Goal: Find specific page/section

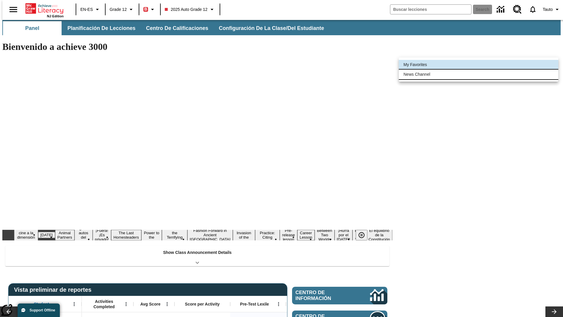
click at [479, 74] on li "News Channel" at bounding box center [479, 75] width 160 height 10
type input "120"
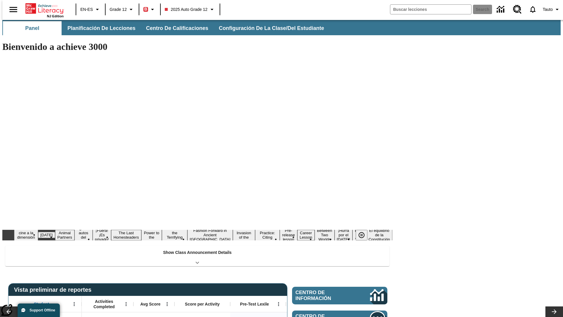
scroll to position [35, 0]
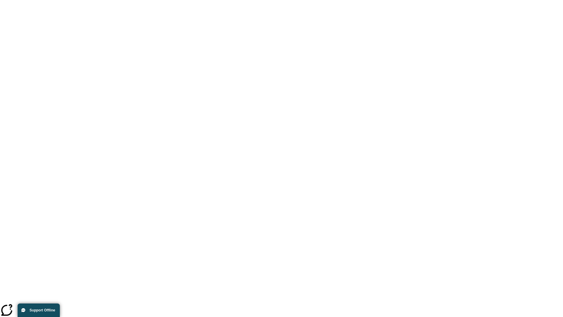
scroll to position [0, 0]
